Goal: Information Seeking & Learning: Learn about a topic

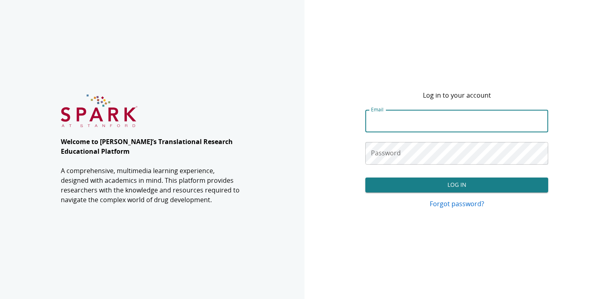
click at [396, 119] on input "Email" at bounding box center [457, 121] width 183 height 23
type input "**********"
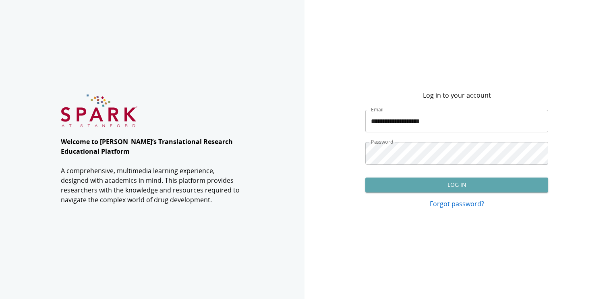
click at [428, 185] on button "Log In" at bounding box center [457, 184] width 183 height 15
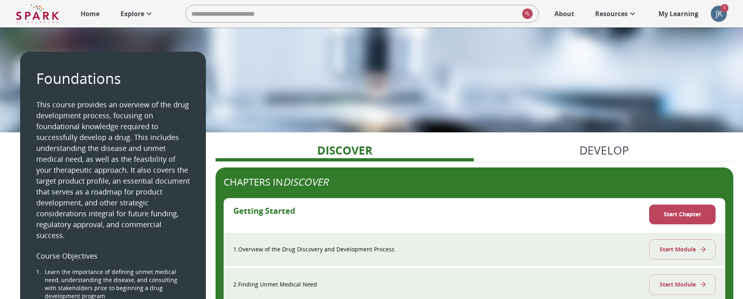
click at [609, 14] on icon at bounding box center [632, 13] width 5 height 3
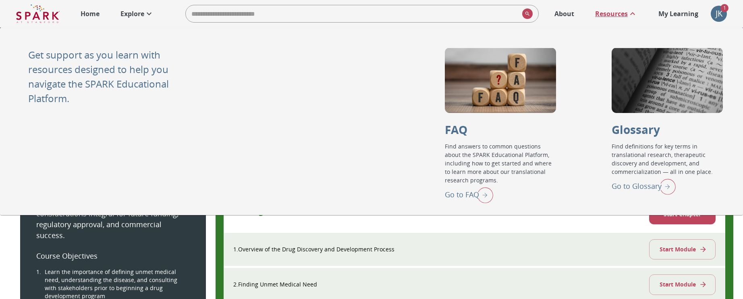
click at [150, 14] on icon at bounding box center [149, 13] width 5 height 3
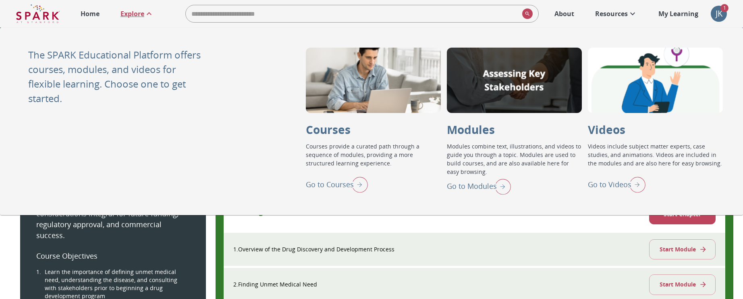
click at [472, 184] on p "Go to Modules" at bounding box center [472, 186] width 50 height 11
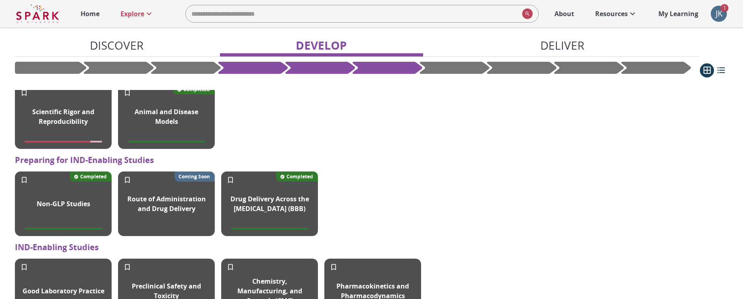
scroll to position [584, 0]
